Goal: Task Accomplishment & Management: Book appointment/travel/reservation

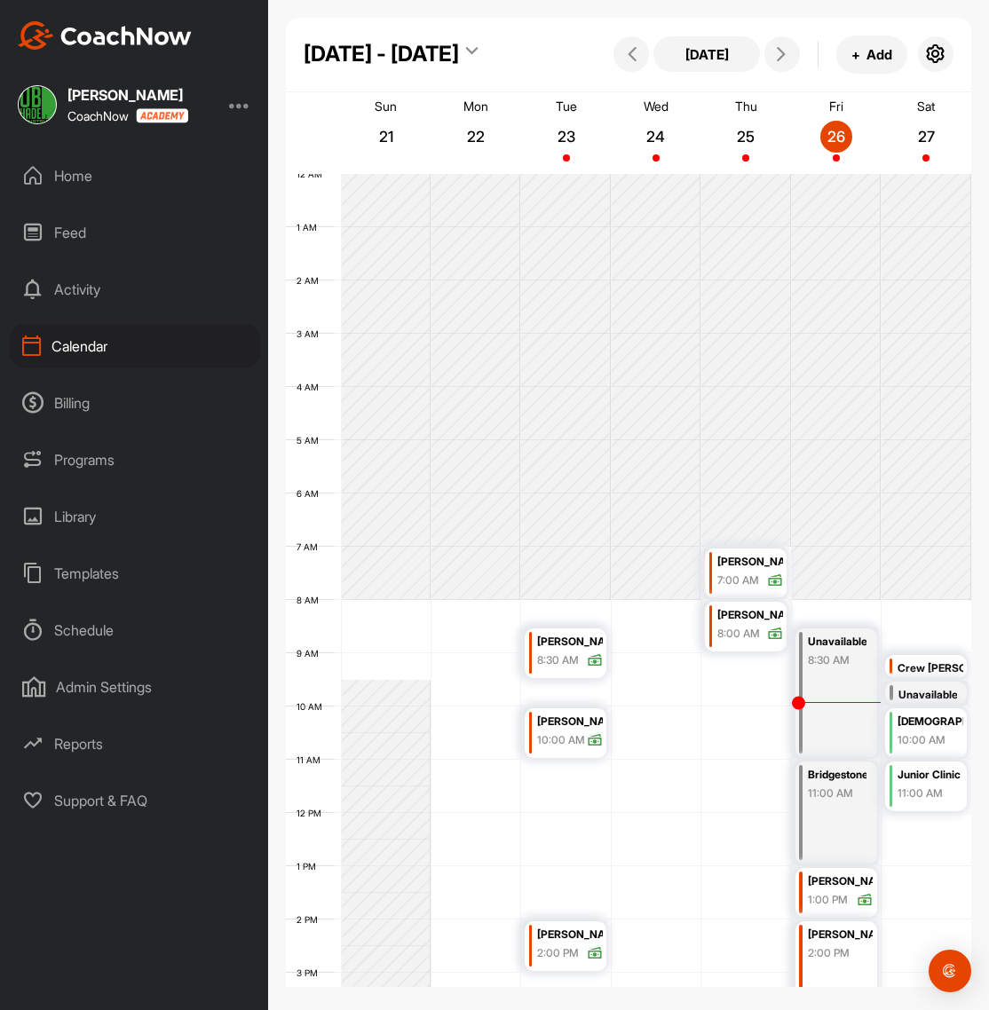
scroll to position [307, 0]
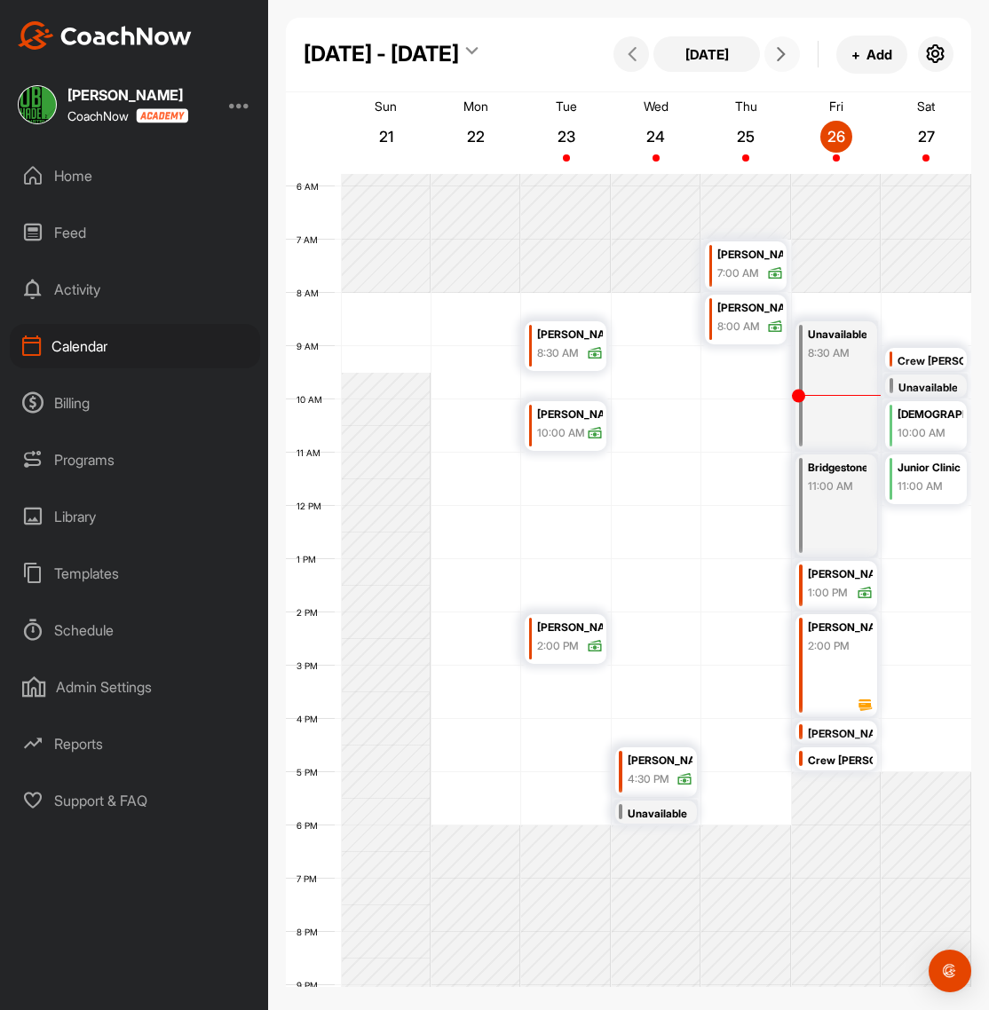
click at [784, 49] on icon at bounding box center [781, 54] width 14 height 14
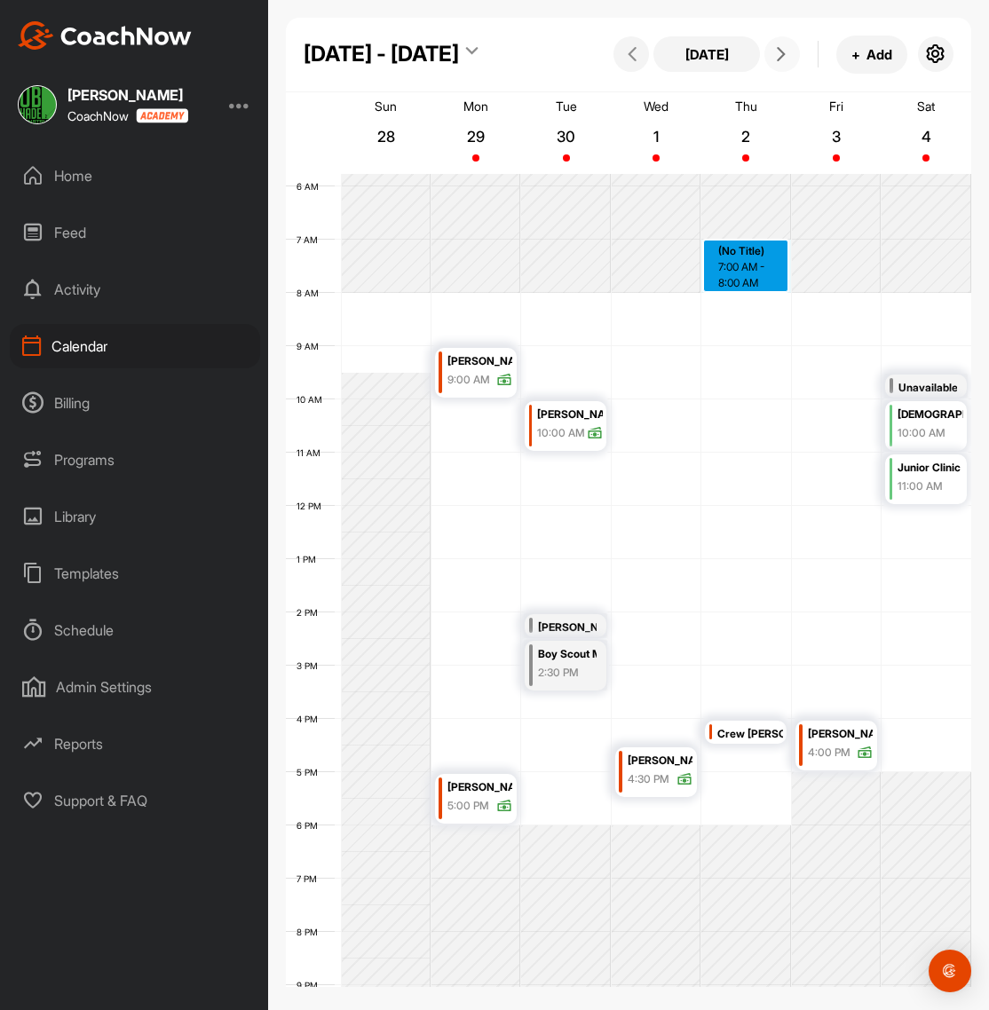
click at [735, 251] on div "12 AM 1 AM 2 AM 3 AM 4 AM 5 AM 6 AM 7 AM 8 AM 9 AM 10 AM 11 AM 12 PM 1 PM 2 PM …" at bounding box center [628, 506] width 685 height 1278
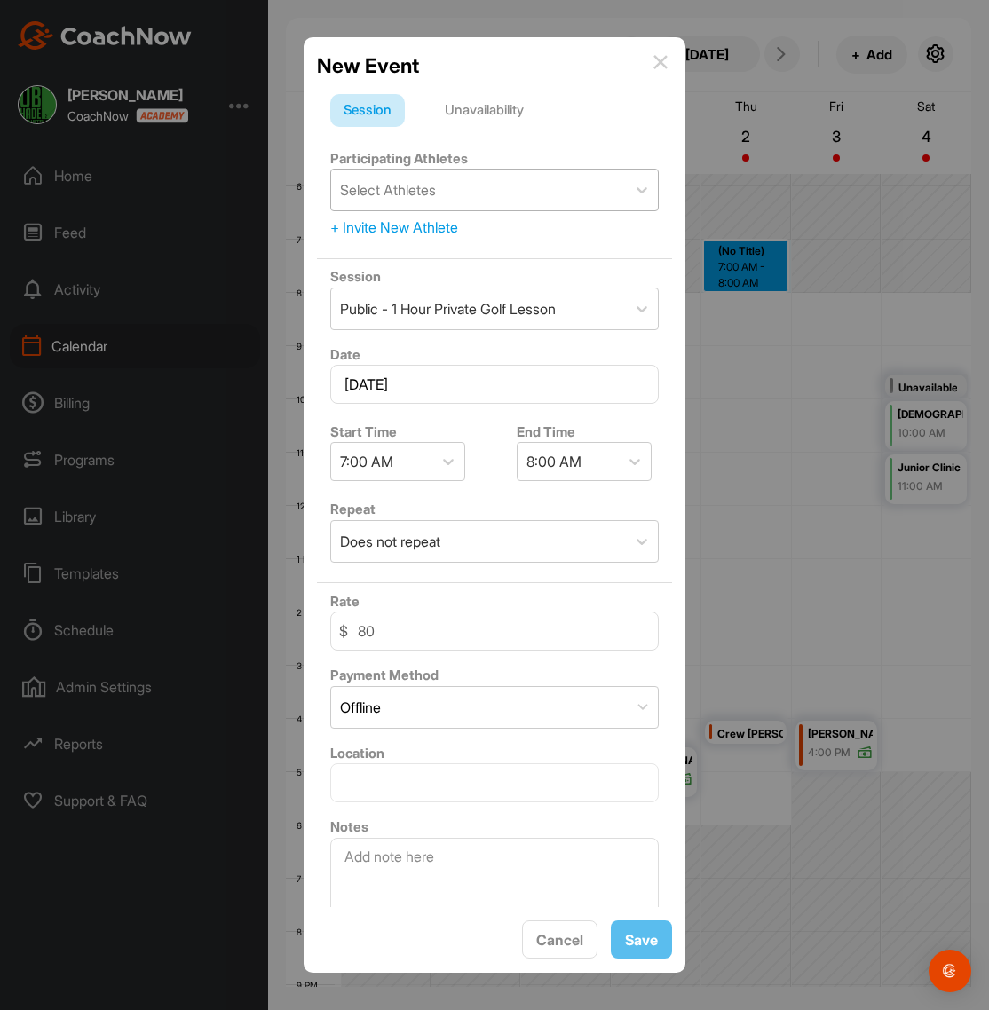
click at [482, 205] on div "Select Athletes" at bounding box center [478, 190] width 295 height 41
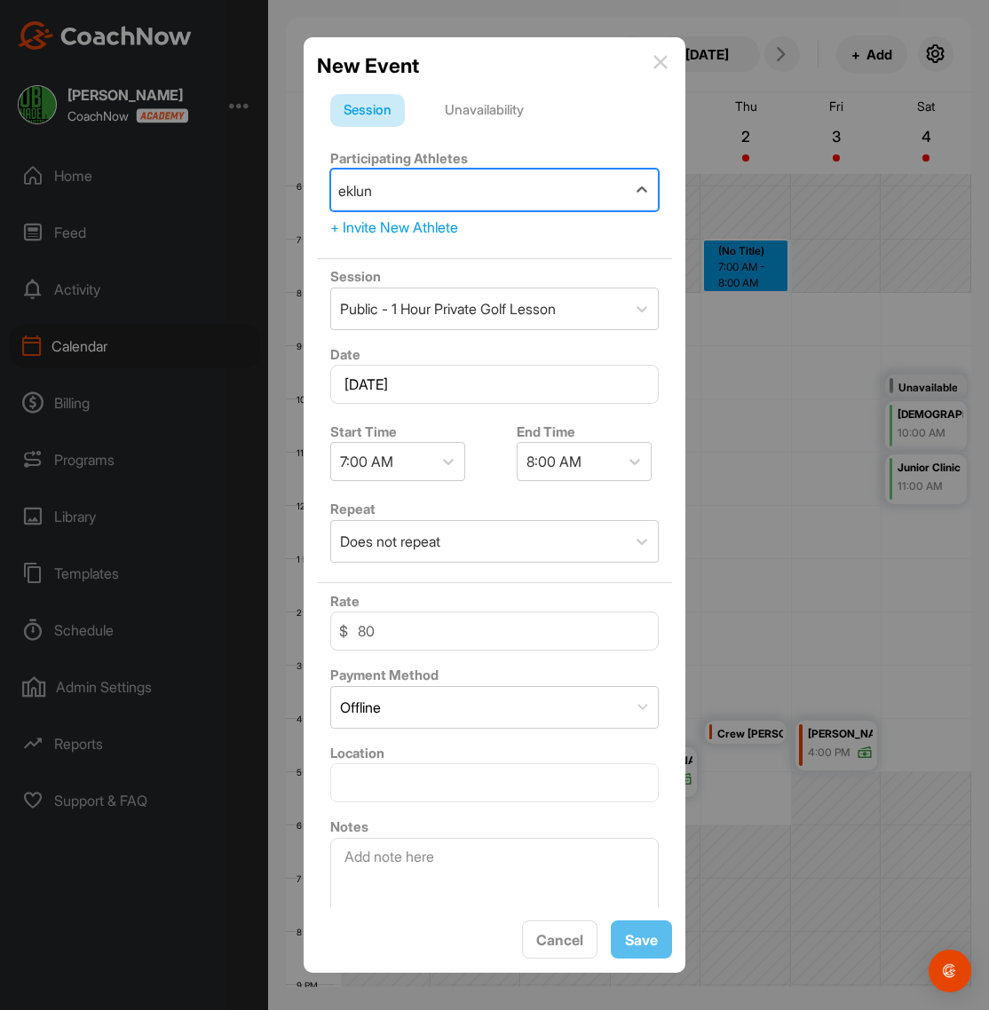
type input "[PERSON_NAME]"
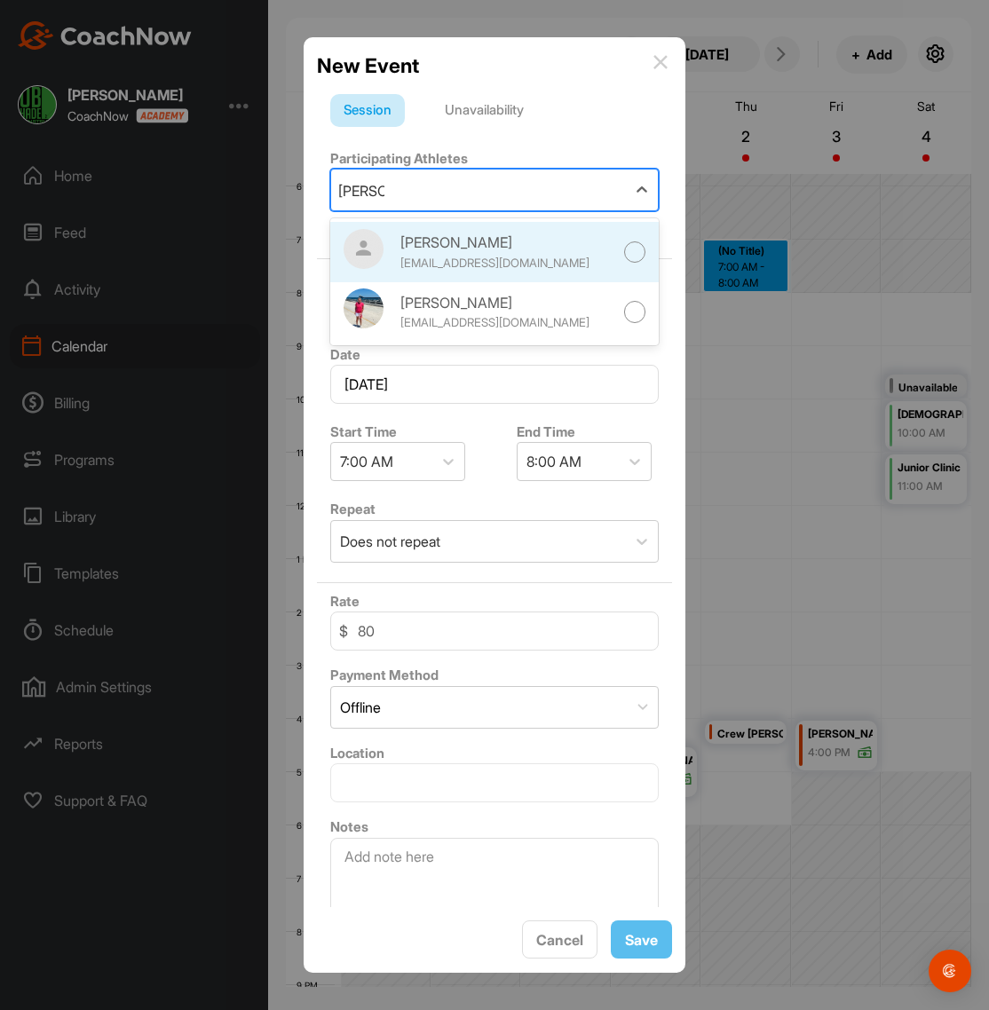
click at [639, 247] on div at bounding box center [635, 252] width 22 height 22
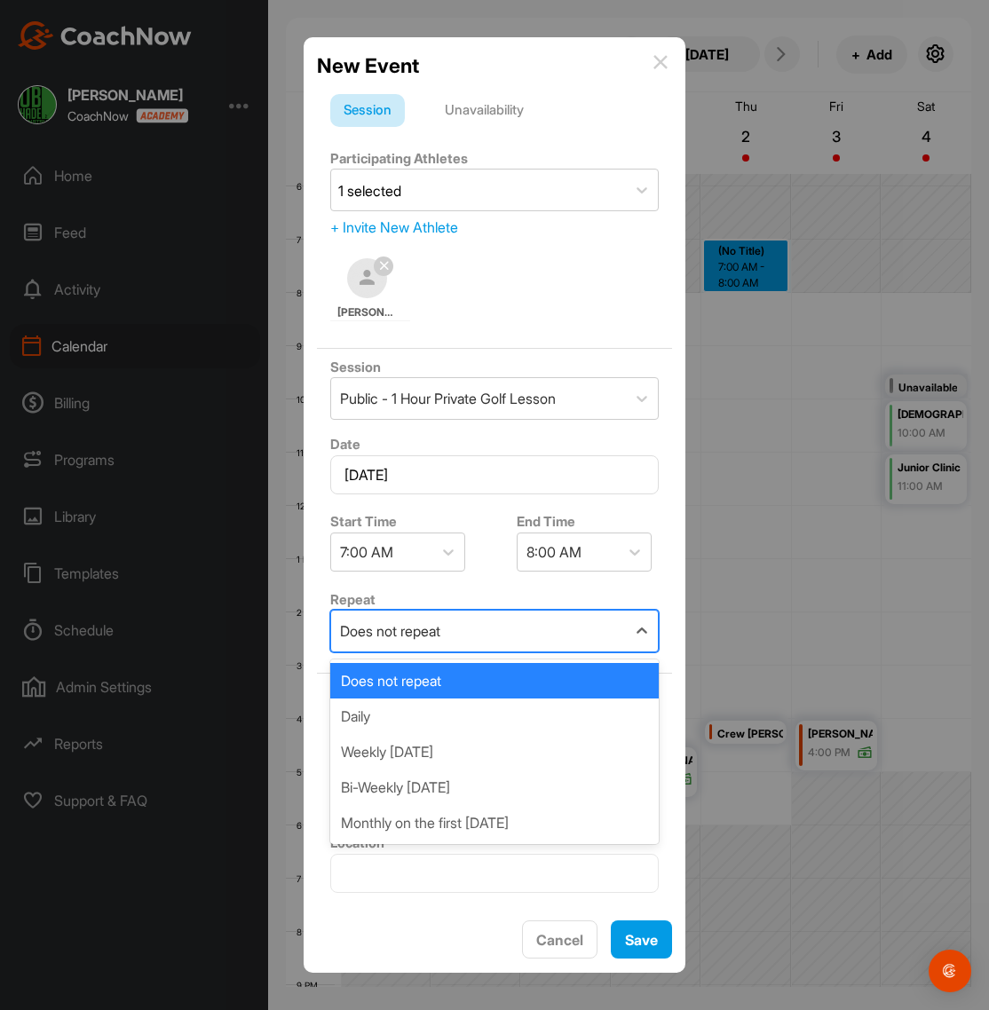
click at [463, 622] on div "Does not repeat" at bounding box center [478, 631] width 295 height 41
click at [399, 746] on div "Weekly [DATE]" at bounding box center [494, 752] width 328 height 36
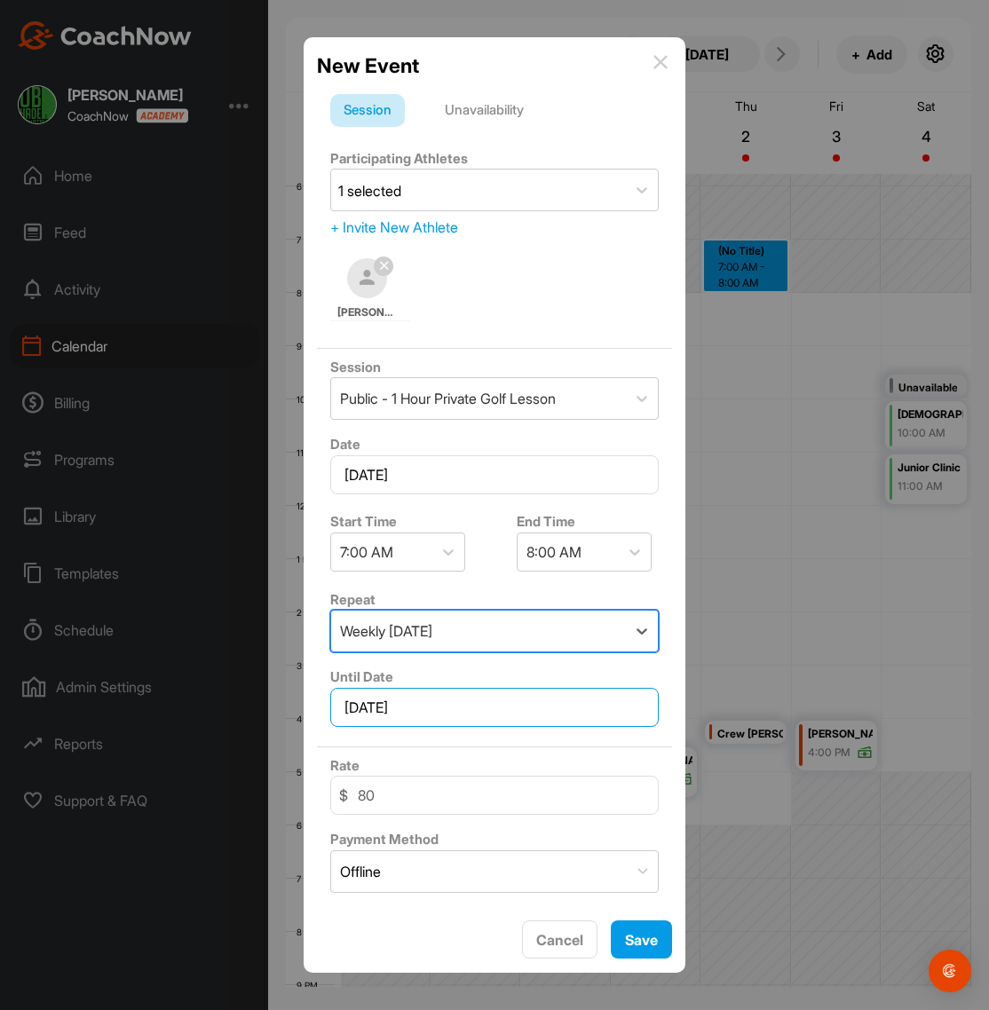
click at [447, 711] on input "[DATE]" at bounding box center [494, 707] width 328 height 39
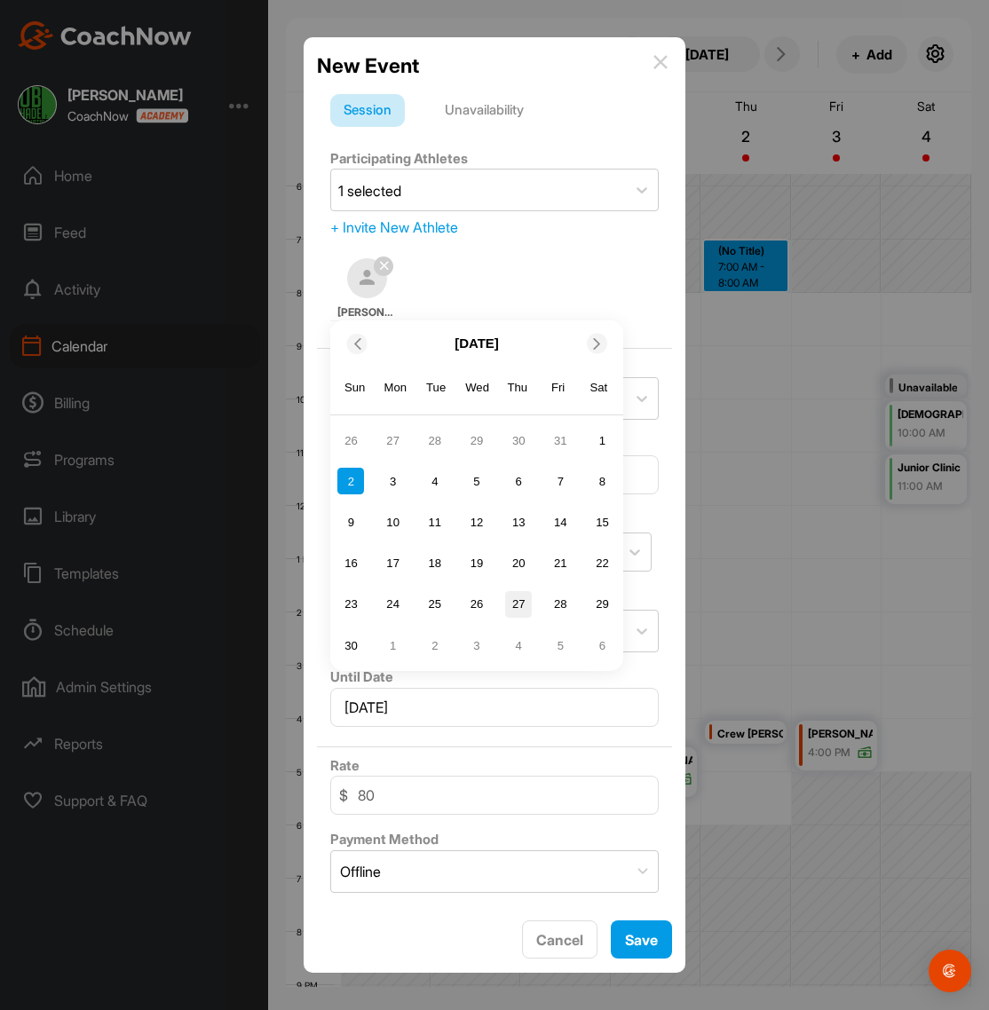
click at [519, 608] on div "27" at bounding box center [518, 604] width 27 height 27
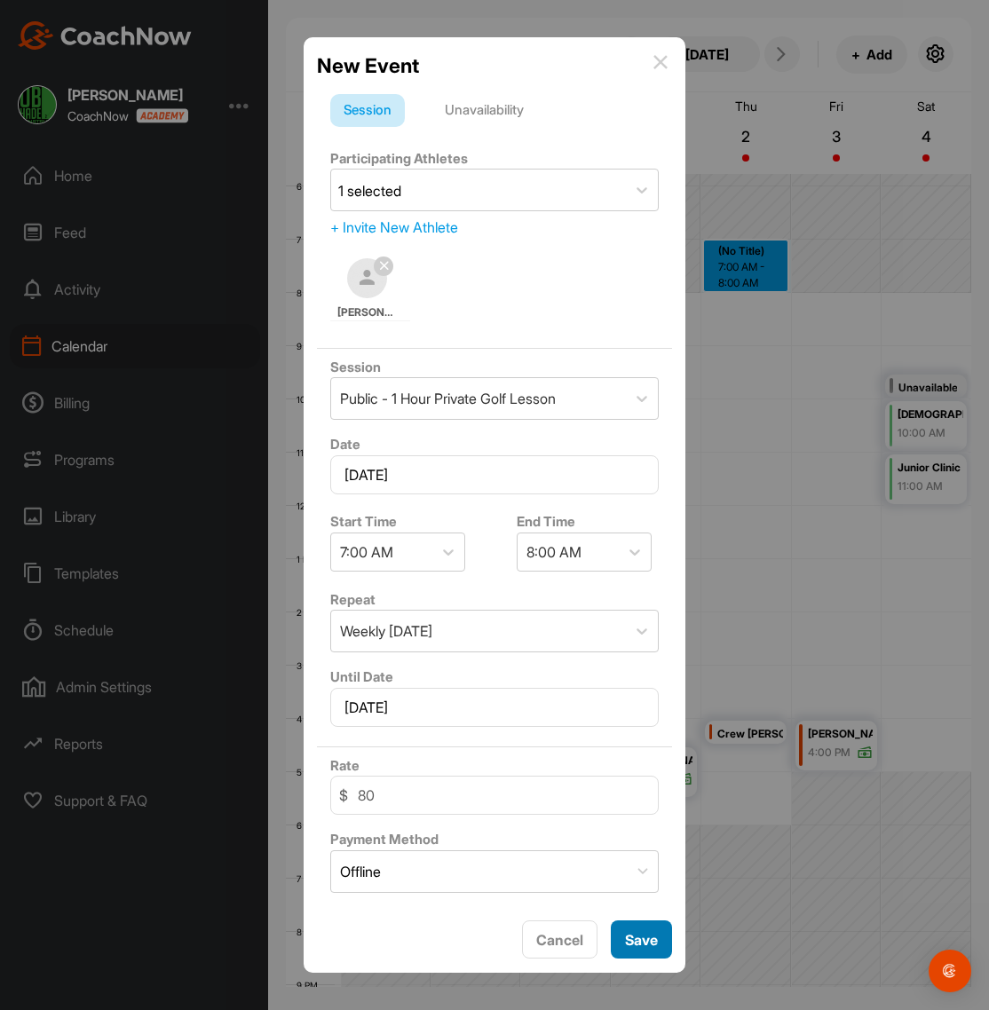
click at [645, 937] on span "Save" at bounding box center [641, 940] width 33 height 18
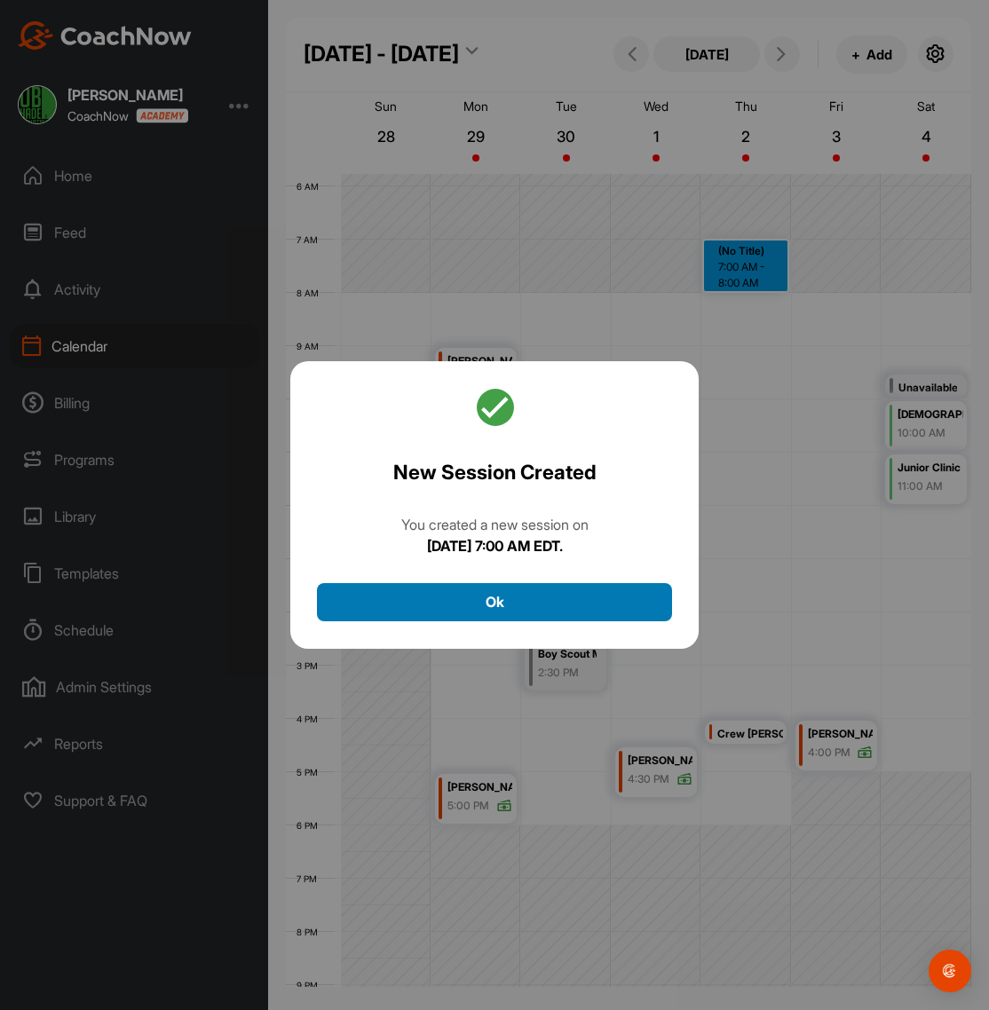
click at [534, 597] on button "Ok" at bounding box center [494, 602] width 355 height 38
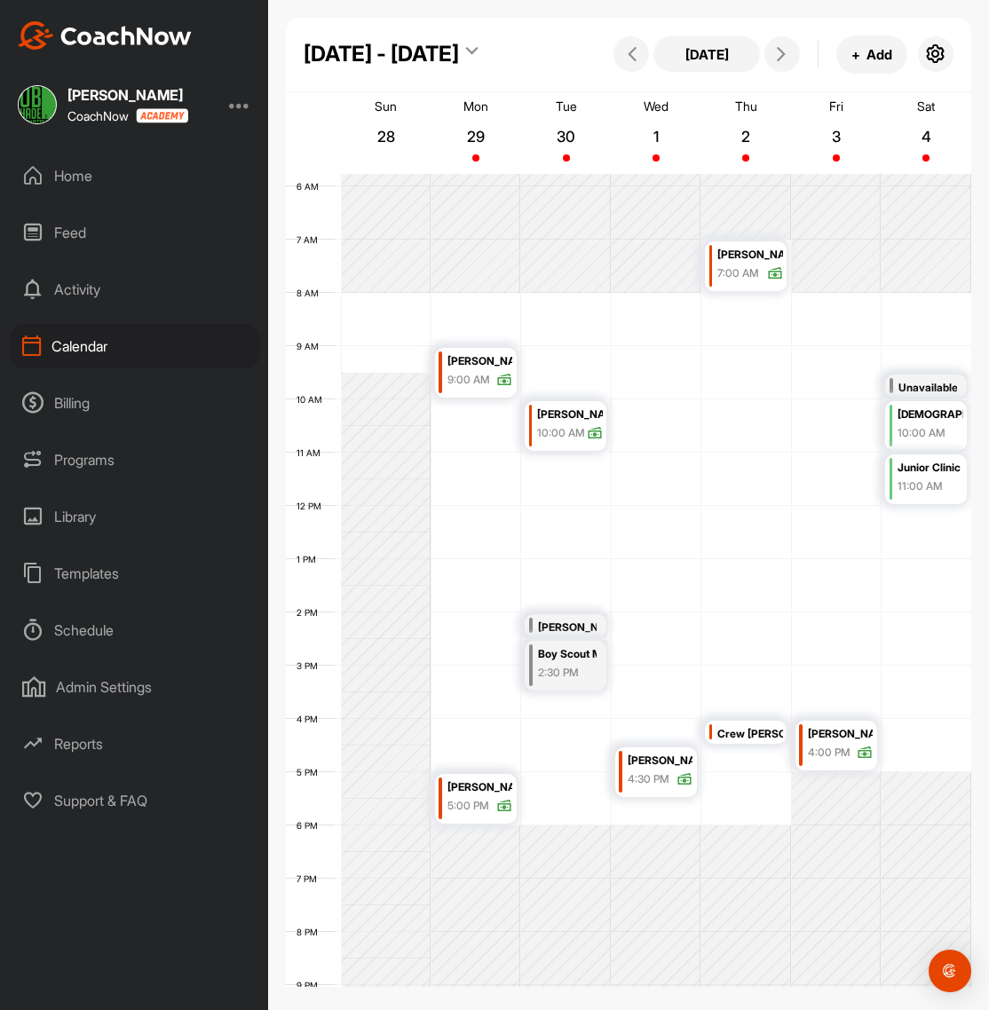
click at [761, 324] on div "12 AM 1 AM 2 AM 3 AM 4 AM 5 AM 6 AM 7 AM 8 AM 9 AM 10 AM 11 AM 12 PM 1 PM 2 PM …" at bounding box center [628, 506] width 685 height 1278
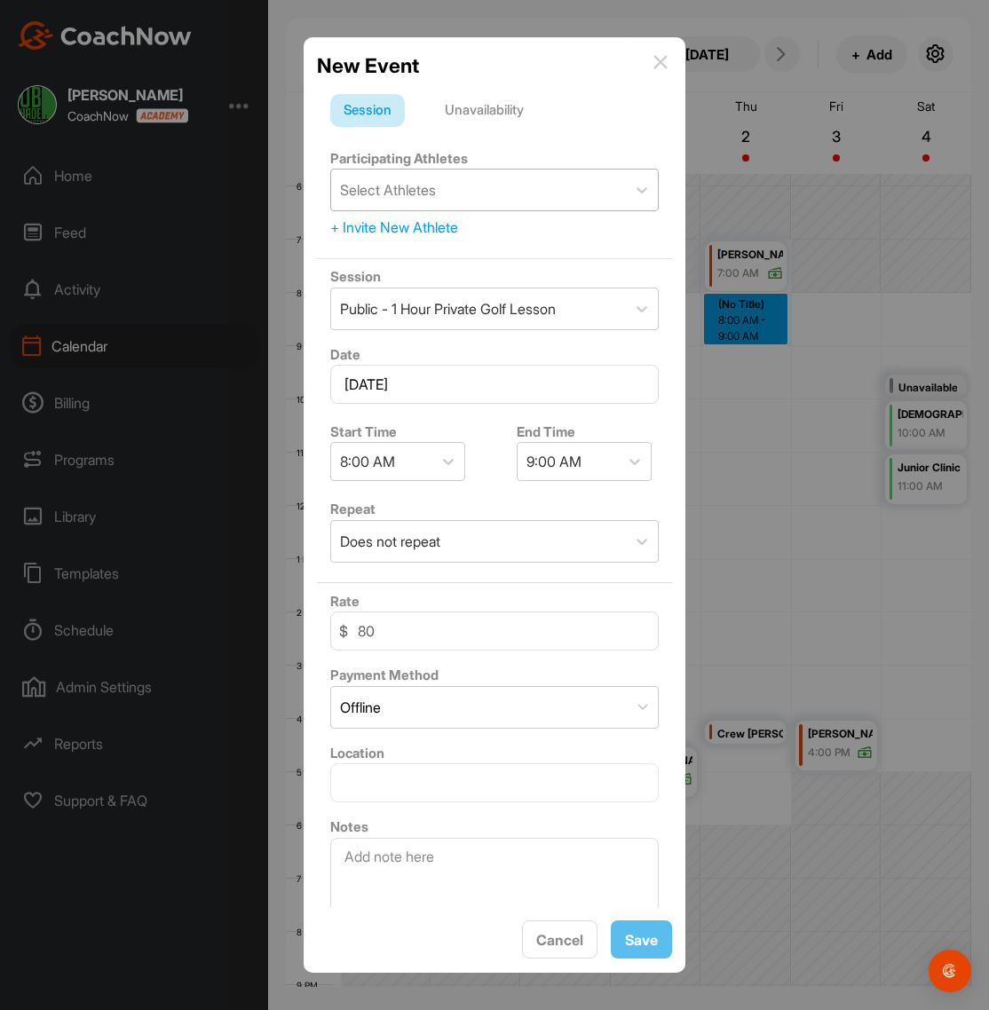
click at [409, 191] on div "Select Athletes" at bounding box center [388, 189] width 96 height 21
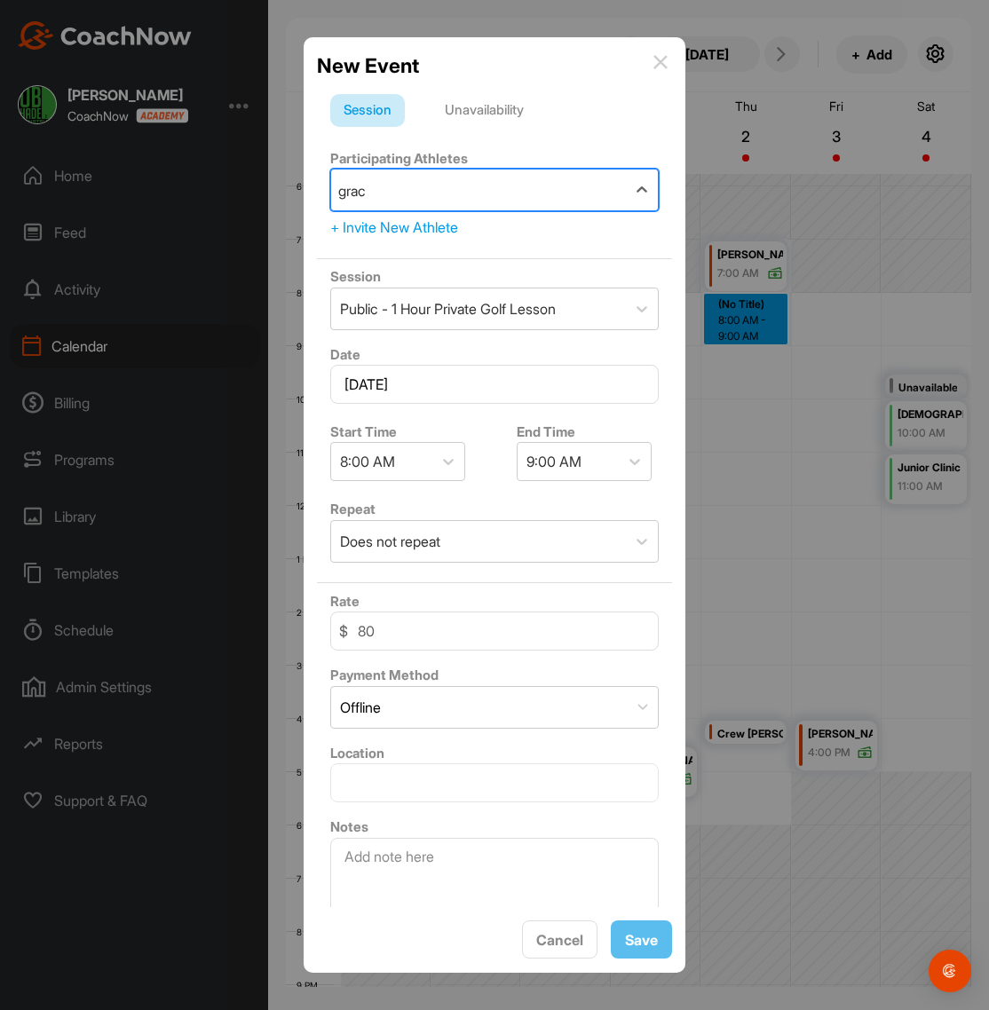
type input "grace"
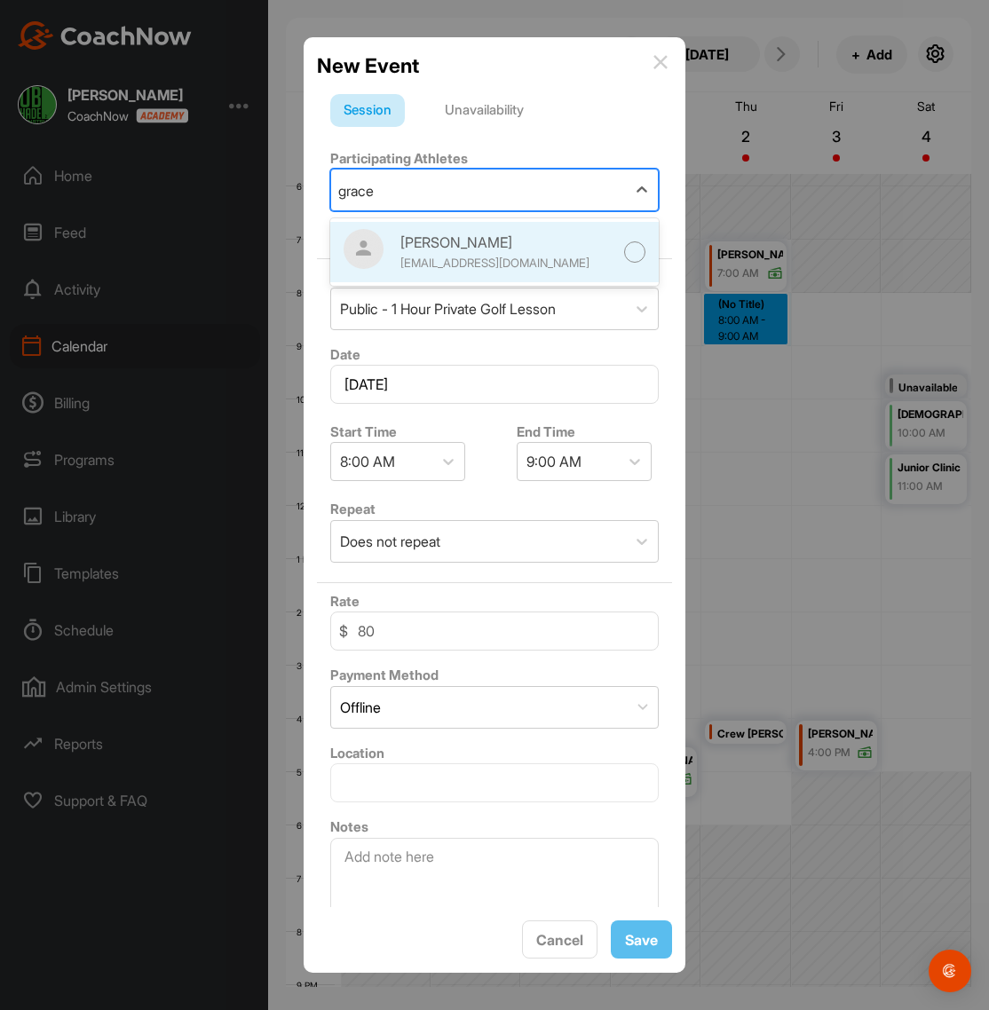
click at [637, 255] on div at bounding box center [635, 252] width 22 height 22
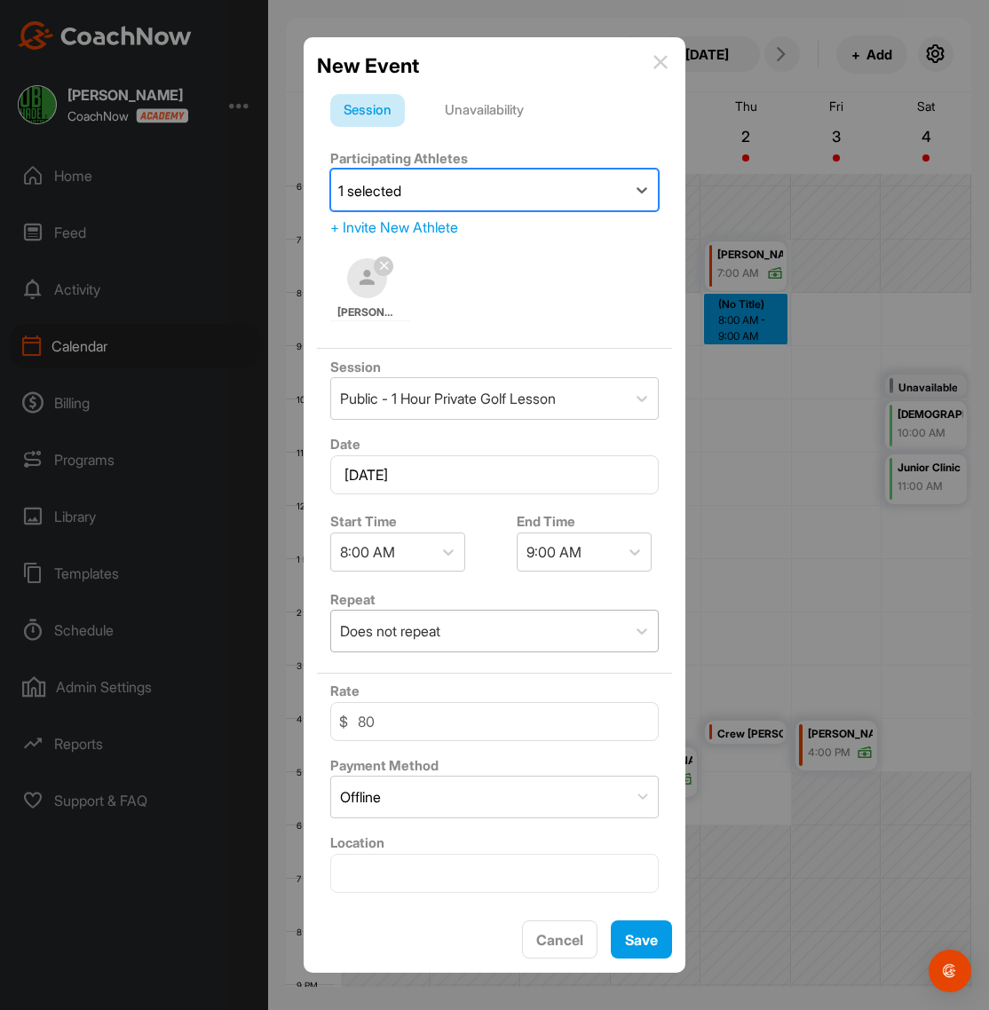
click at [469, 641] on div "Does not repeat" at bounding box center [478, 631] width 295 height 41
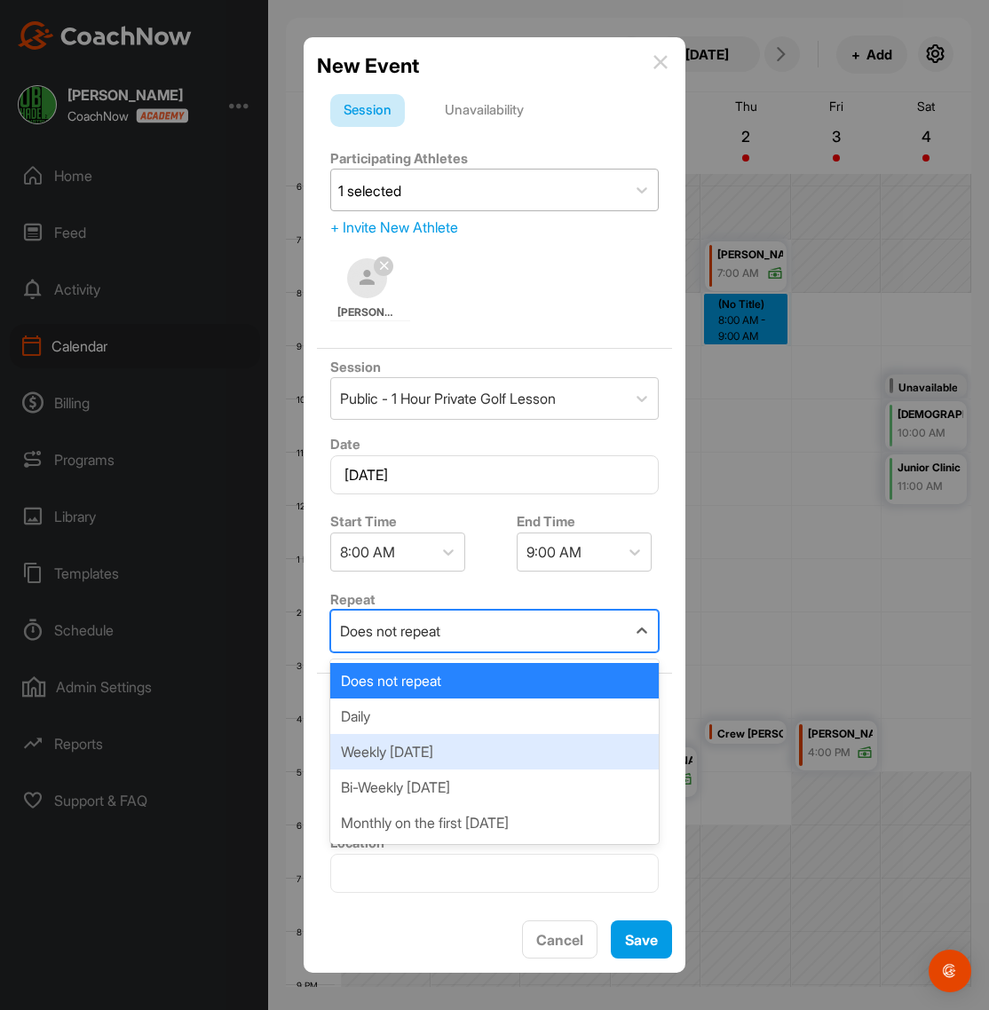
click at [409, 756] on div "Weekly [DATE]" at bounding box center [494, 752] width 328 height 36
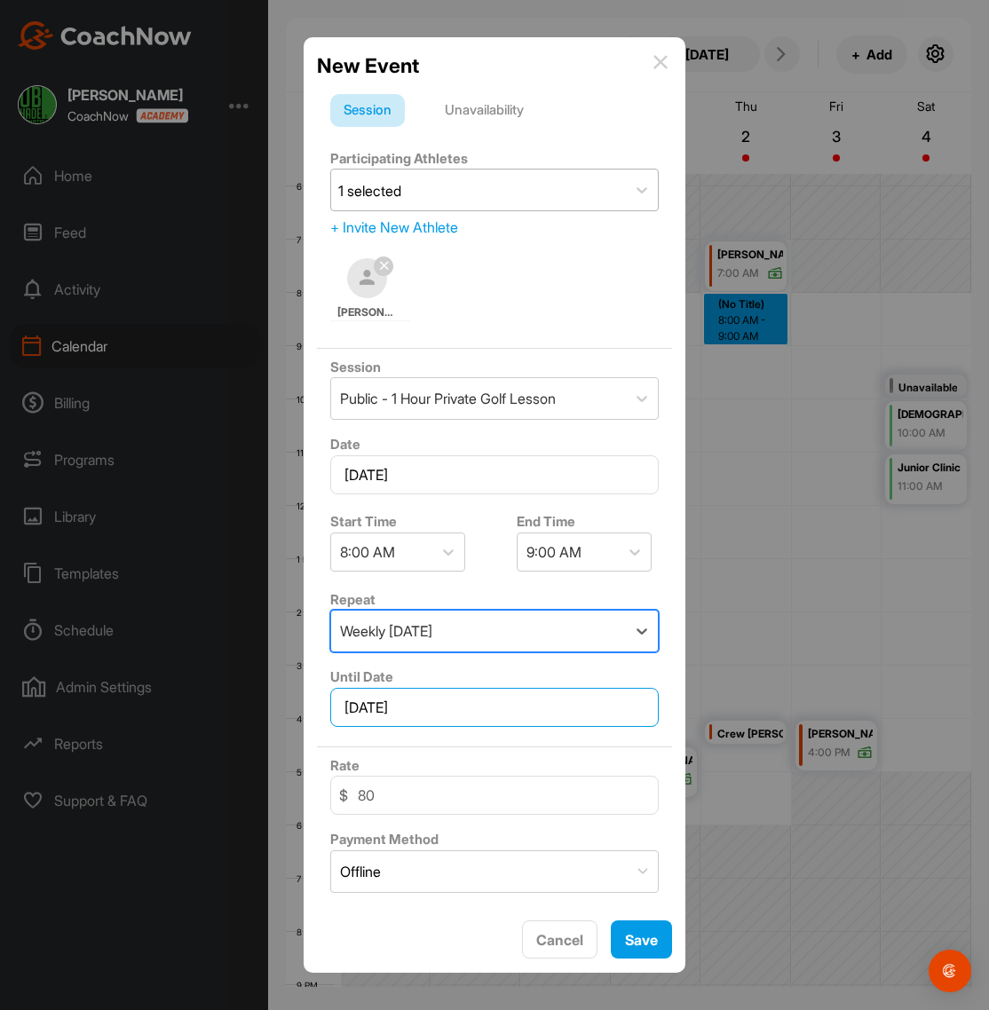
click at [483, 720] on input "[DATE]" at bounding box center [494, 707] width 328 height 39
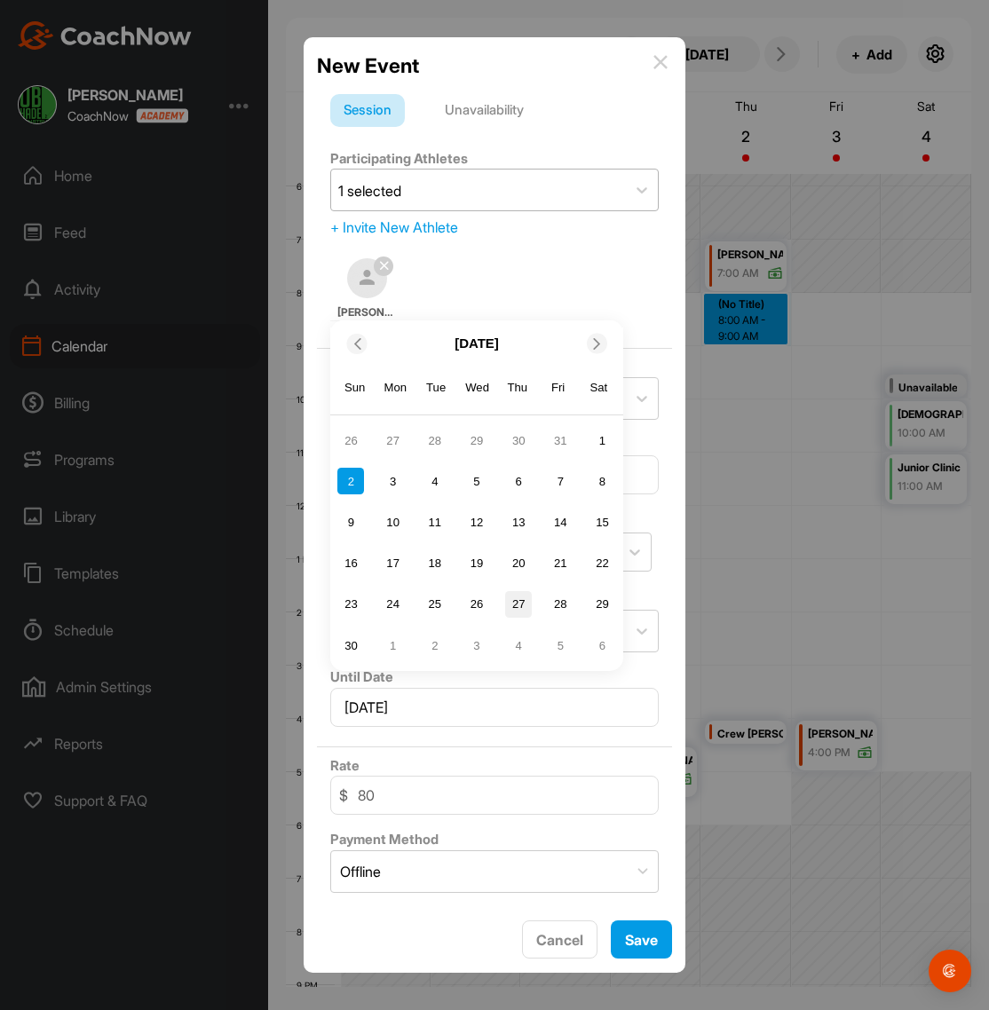
click at [521, 593] on div "27" at bounding box center [518, 604] width 27 height 27
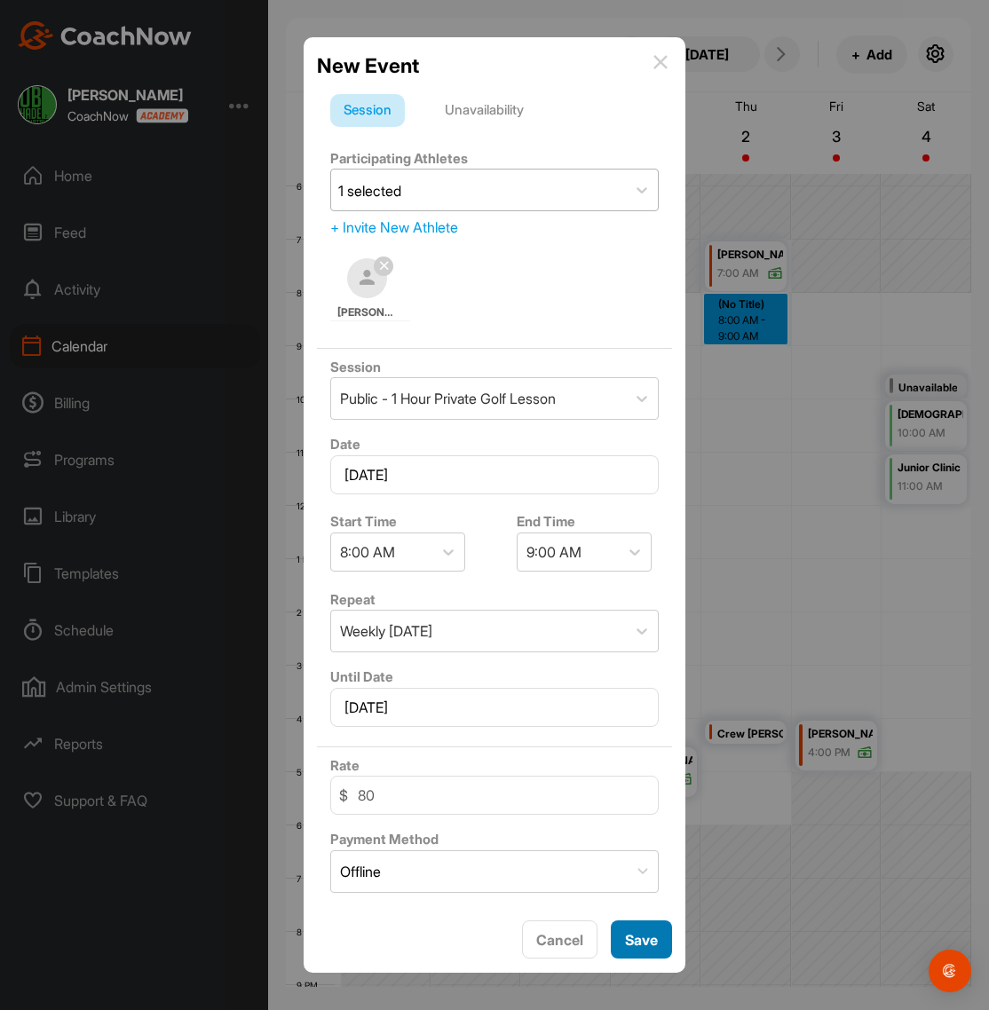
click at [644, 939] on span "Save" at bounding box center [641, 940] width 33 height 18
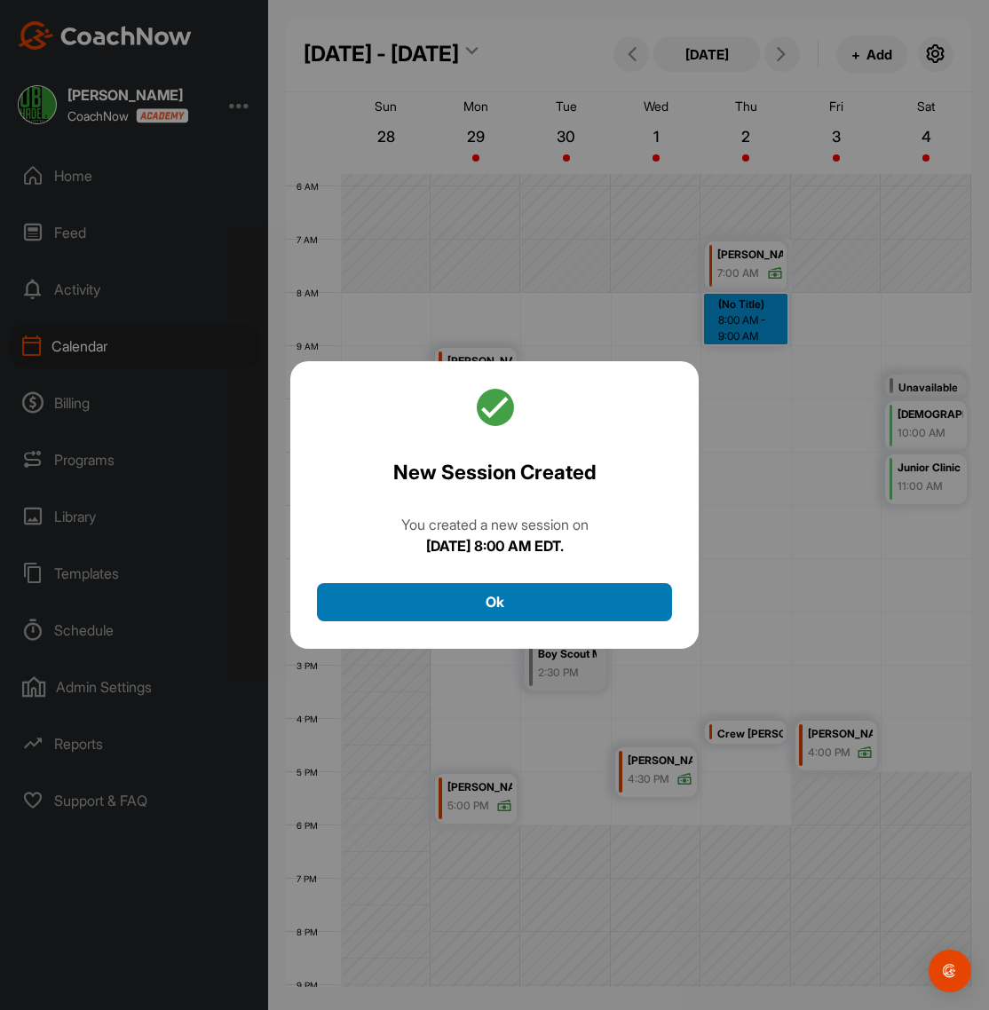
click at [504, 605] on button "Ok" at bounding box center [494, 602] width 355 height 38
